Goal: Information Seeking & Learning: Learn about a topic

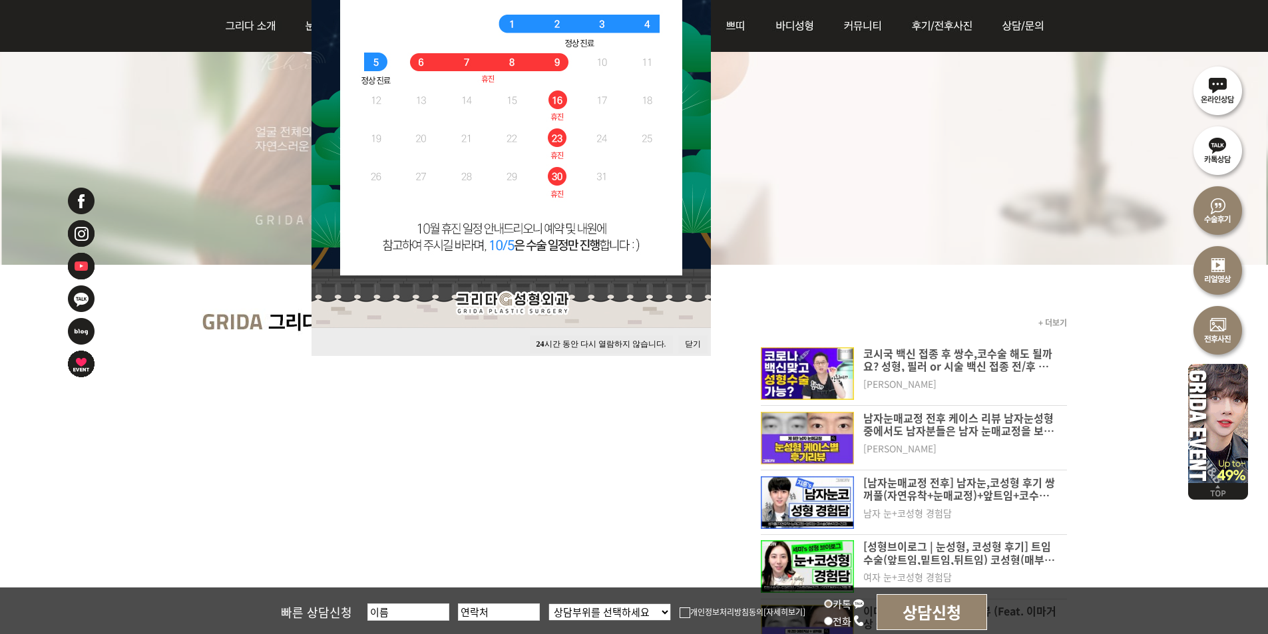
scroll to position [333, 0]
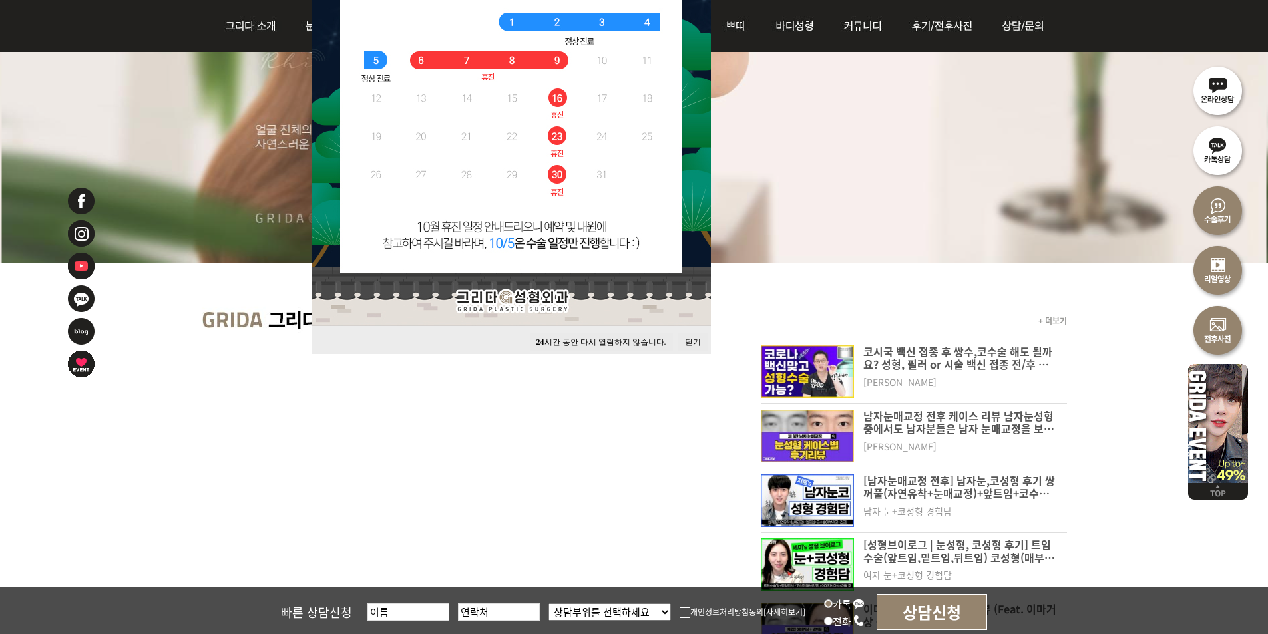
click at [557, 342] on button "24 시간 동안 다시 열람하지 않습니다." at bounding box center [601, 343] width 143 height 18
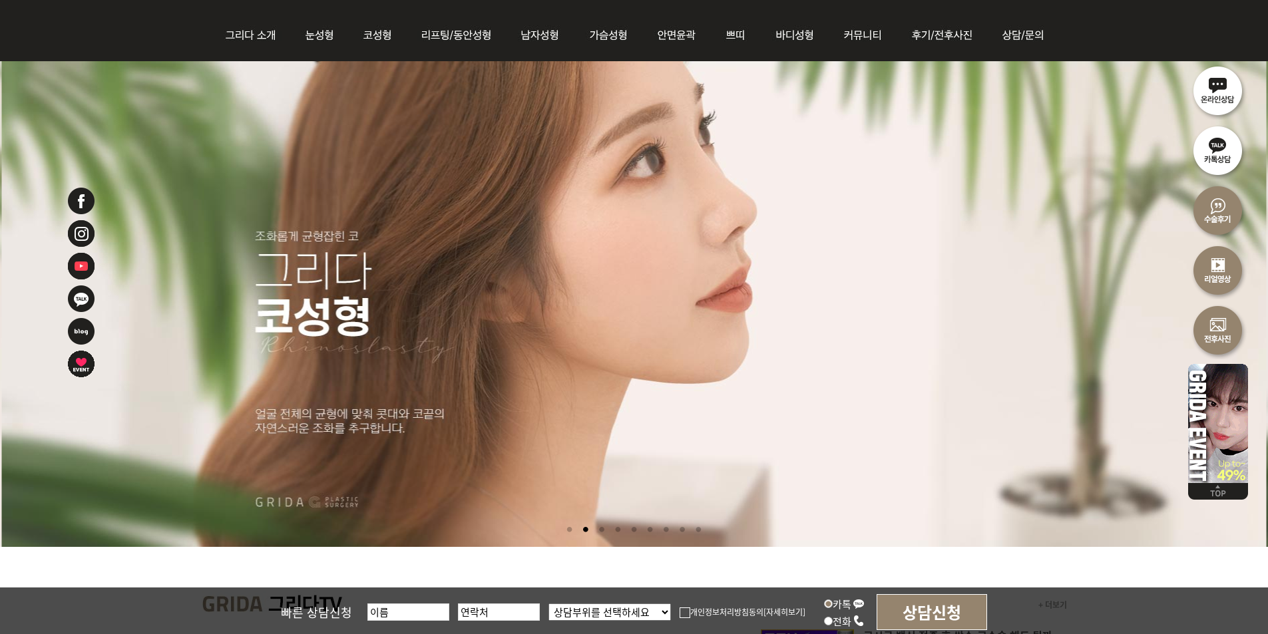
scroll to position [0, 0]
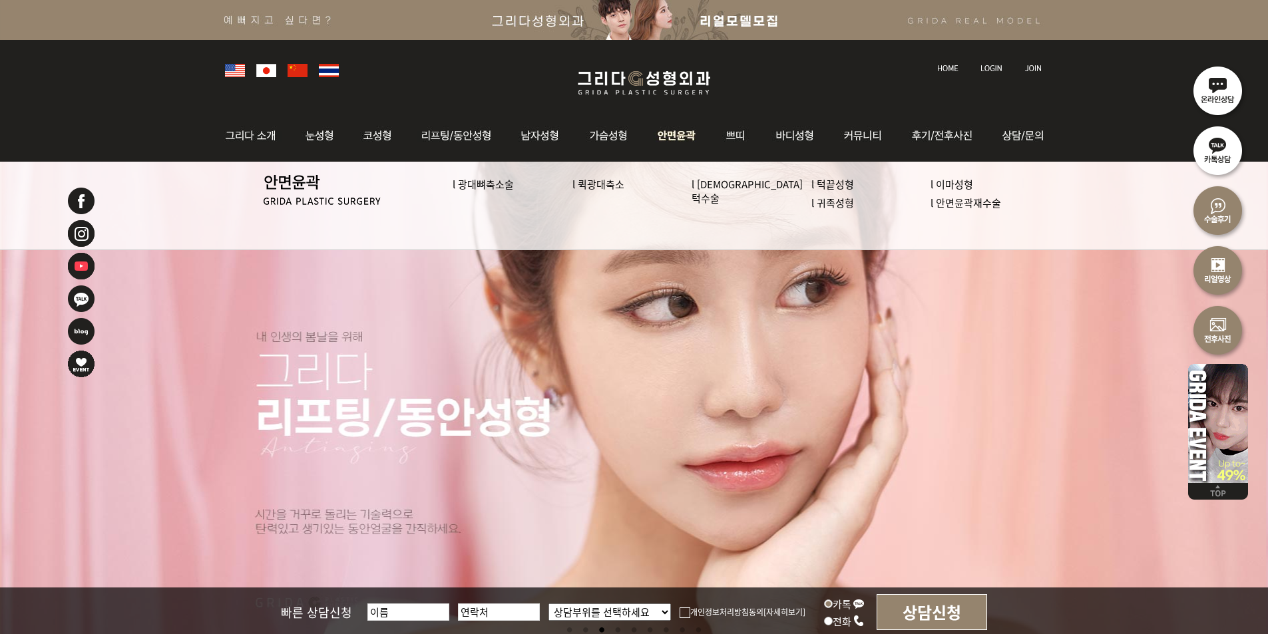
click at [608, 185] on link "l 퀵광대축소" at bounding box center [599, 184] width 52 height 14
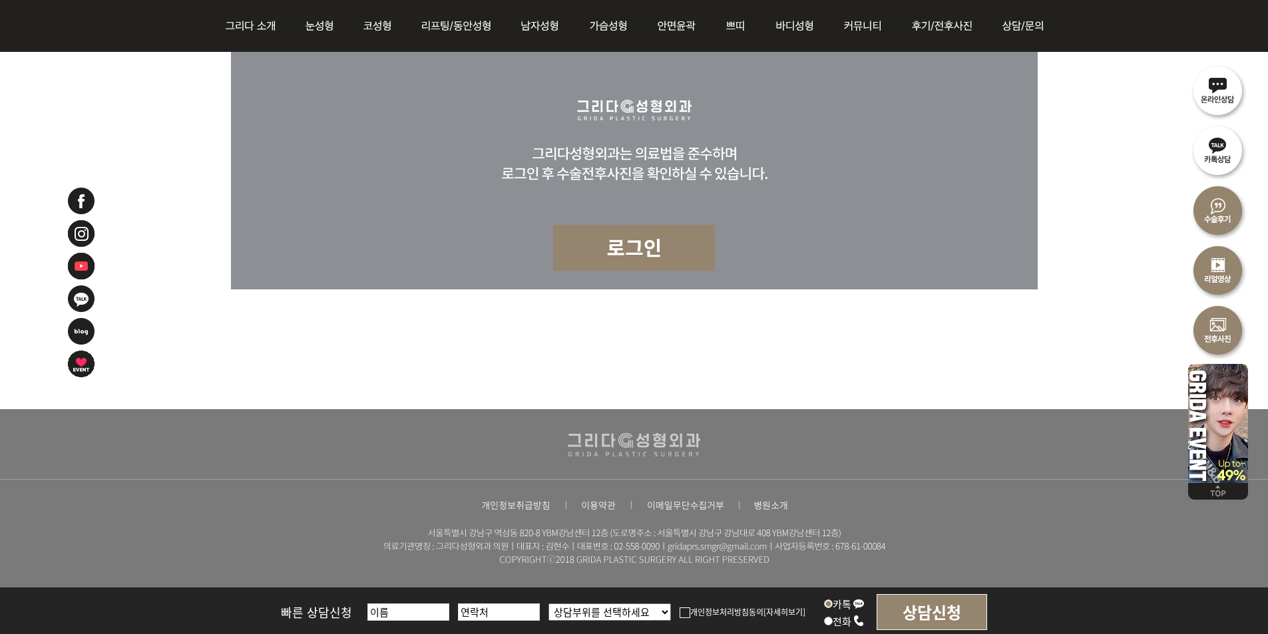
scroll to position [6242, 0]
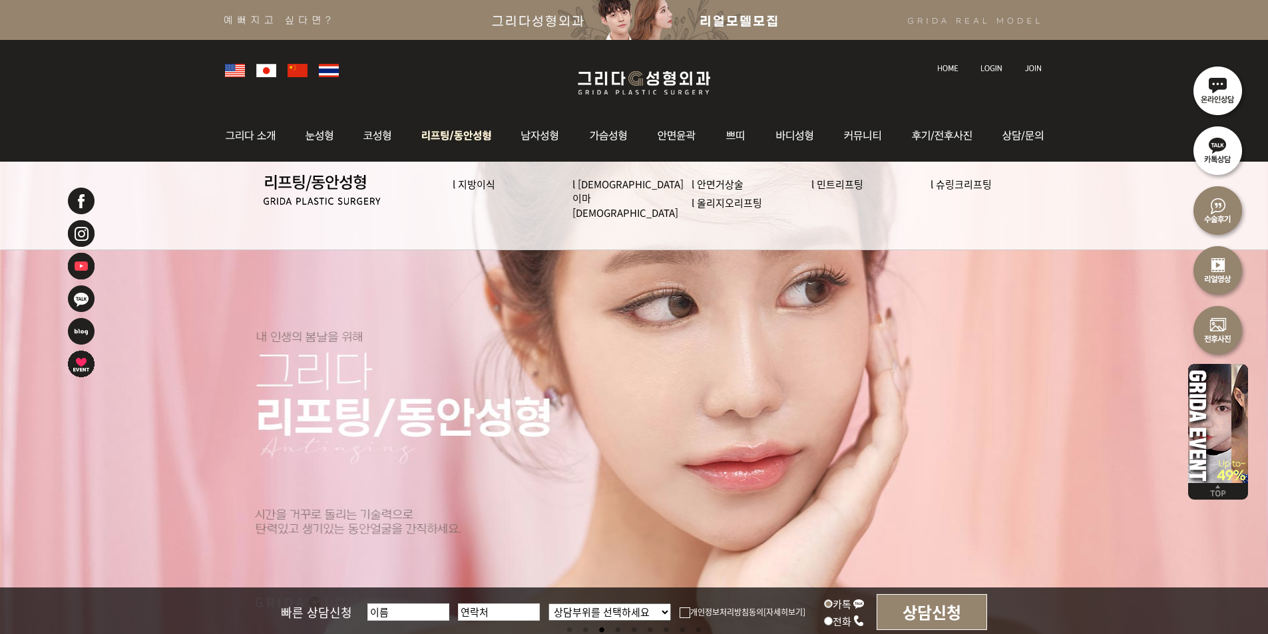
click at [832, 185] on link "l 민트리프팅" at bounding box center [838, 184] width 52 height 14
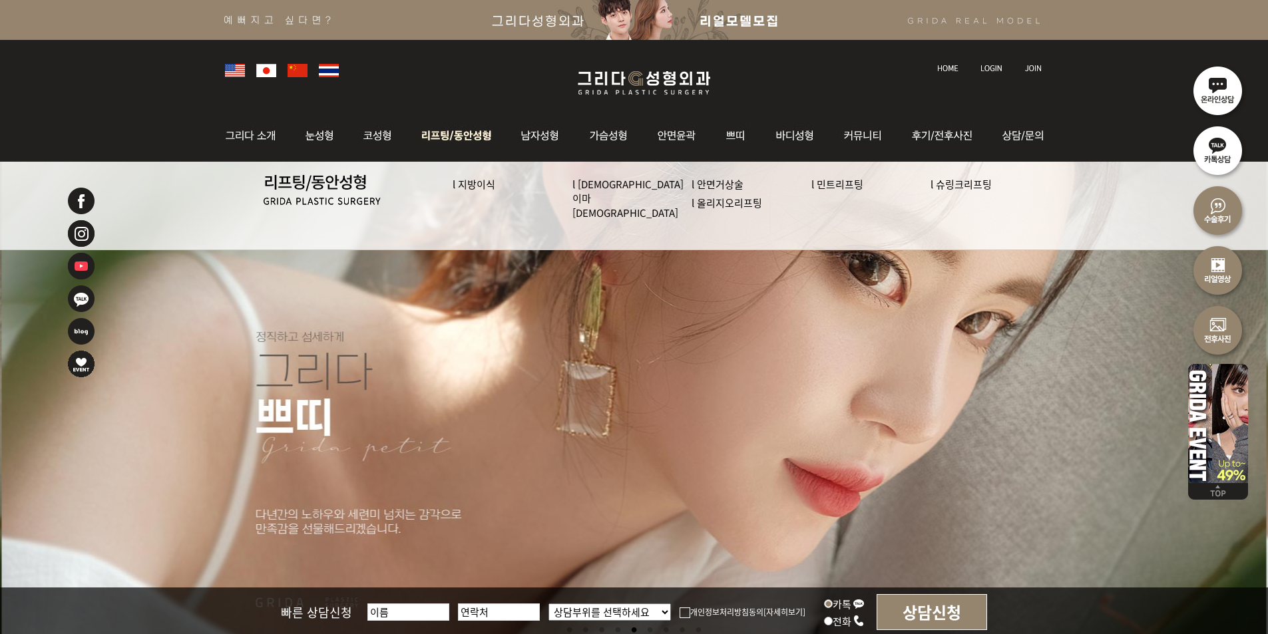
click at [692, 202] on link "l 올리지오리프팅" at bounding box center [727, 203] width 71 height 14
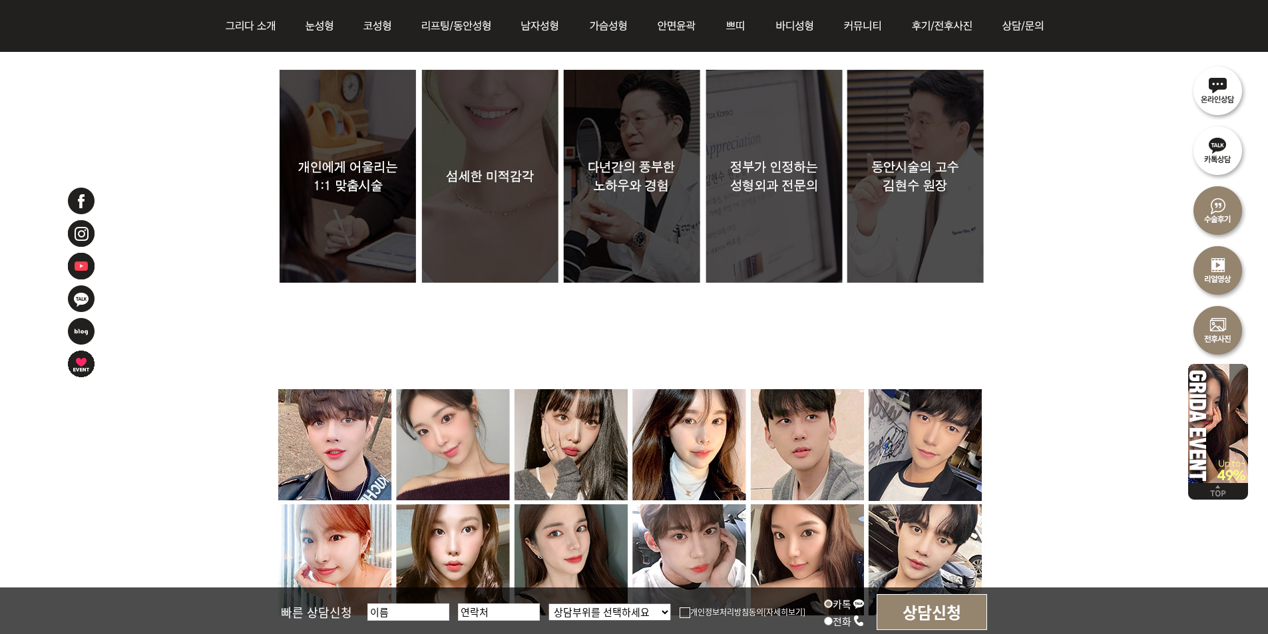
scroll to position [4772, 0]
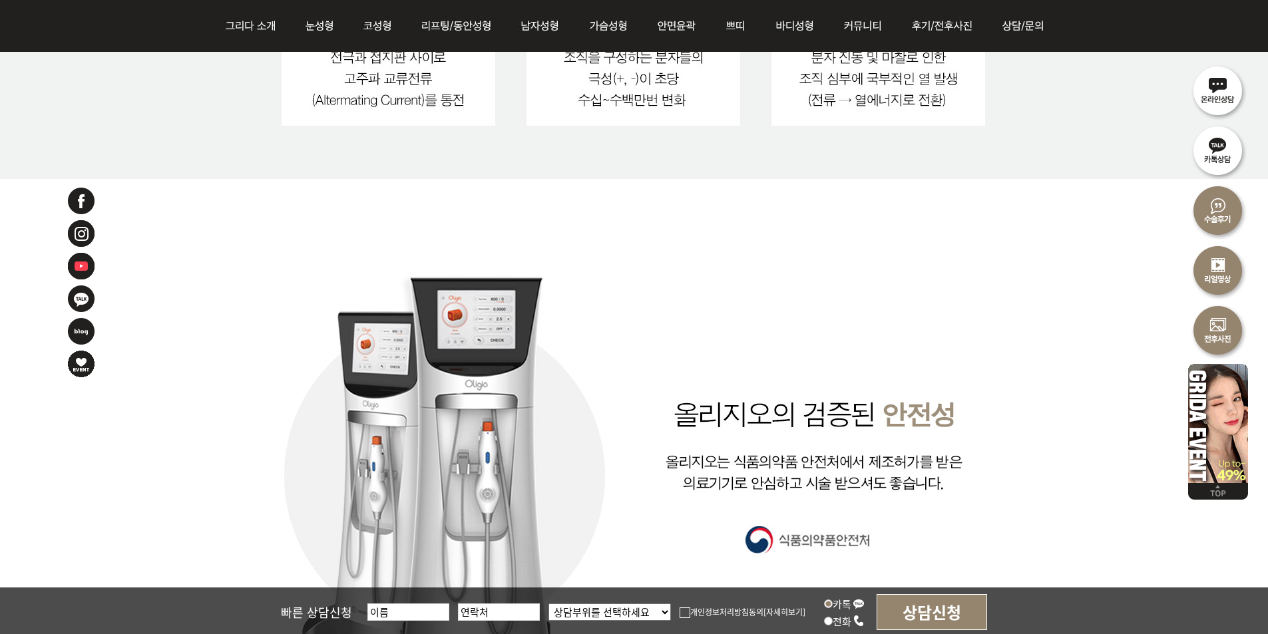
scroll to position [1664, 0]
